Goal: Register for event/course

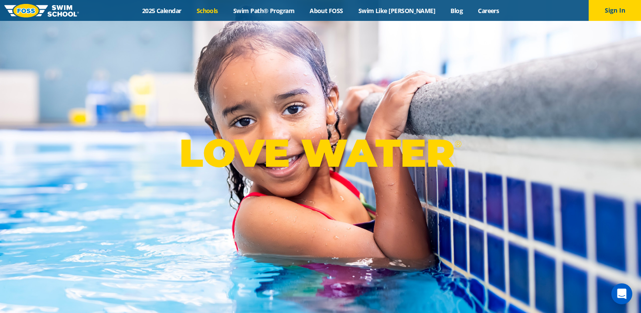
click at [223, 10] on link "Schools" at bounding box center [207, 11] width 37 height 8
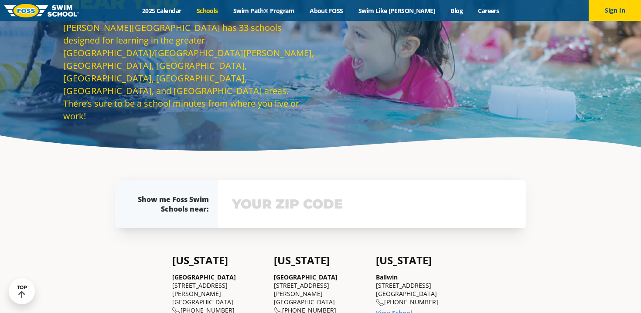
click at [305, 203] on input "text" at bounding box center [372, 204] width 284 height 25
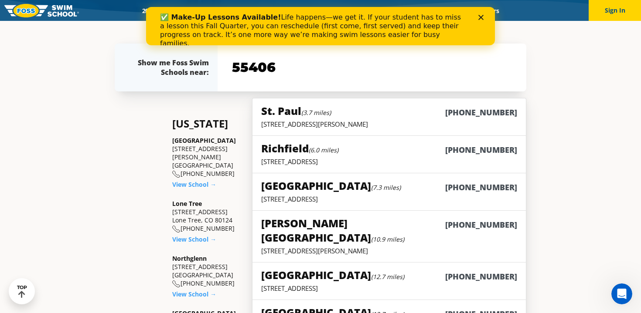
type input "55406"
click at [483, 14] on div "✅ Make-Up Lessons Available! Life happens—we get it. If your student has to mis…" at bounding box center [320, 30] width 349 height 40
click at [474, 111] on h6 "[PHONE_NUMBER]" at bounding box center [481, 112] width 72 height 11
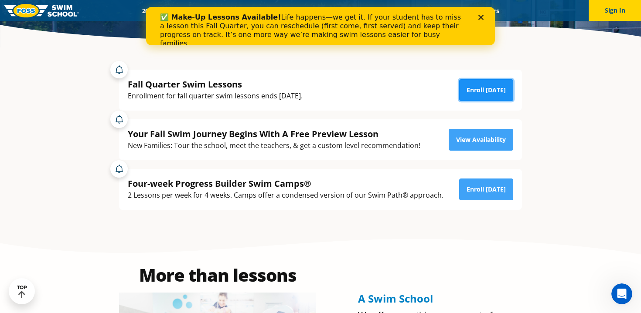
click at [473, 93] on link "Enroll Today" at bounding box center [486, 90] width 54 height 22
